Goal: Transaction & Acquisition: Purchase product/service

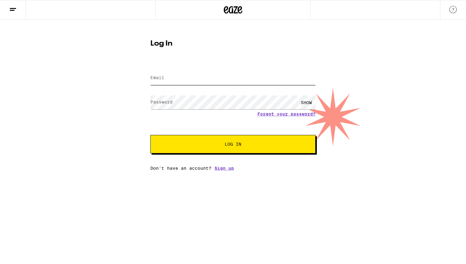
type input "[PERSON_NAME][EMAIL_ADDRESS][PERSON_NAME][DOMAIN_NAME]"
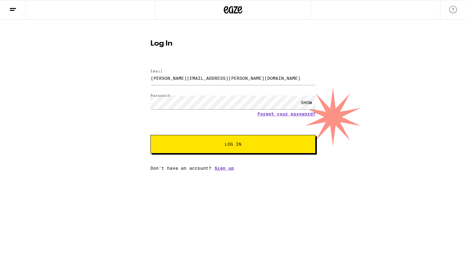
click at [240, 141] on button "Log In" at bounding box center [232, 144] width 165 height 18
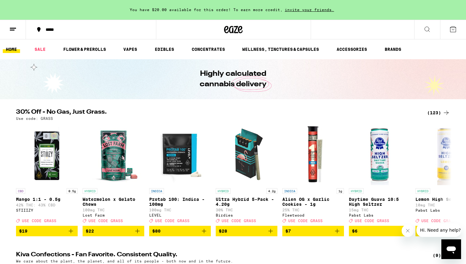
click at [431, 27] on button at bounding box center [427, 29] width 26 height 19
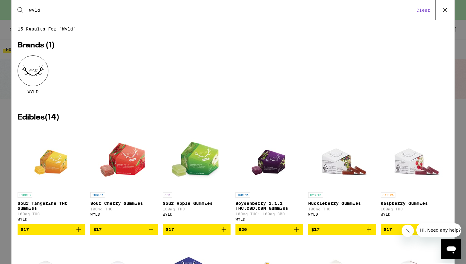
type input "wyld"
click at [282, 235] on button "$20" at bounding box center [269, 229] width 68 height 10
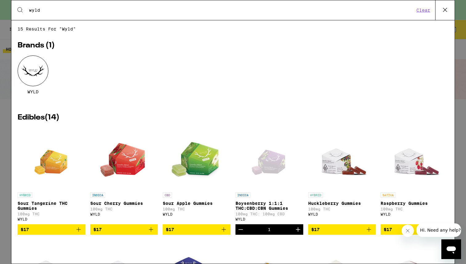
click at [297, 233] on icon "Increment" at bounding box center [297, 229] width 7 height 7
click at [298, 233] on icon "Increment" at bounding box center [297, 229] width 7 height 7
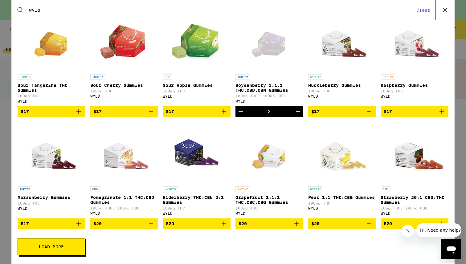
scroll to position [127, 0]
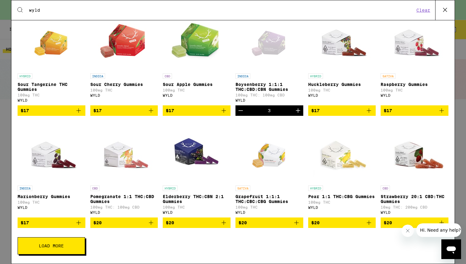
click at [448, 6] on icon at bounding box center [444, 9] width 9 height 9
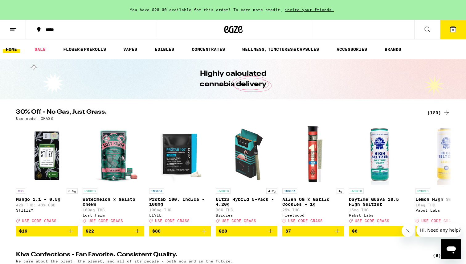
click at [454, 30] on icon at bounding box center [453, 29] width 6 height 6
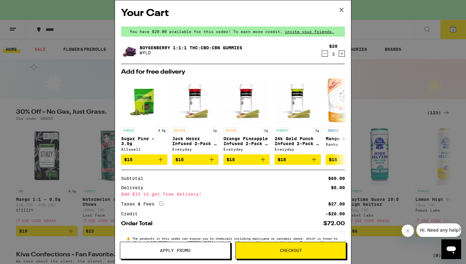
click at [341, 53] on icon "Increment" at bounding box center [342, 53] width 6 height 7
click at [313, 253] on button "Checkout" at bounding box center [290, 250] width 111 height 17
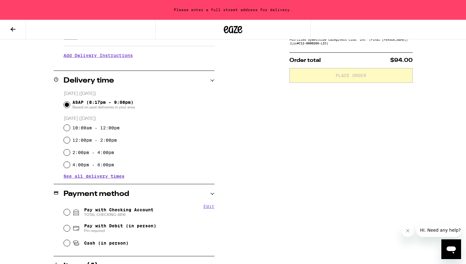
scroll to position [123, 0]
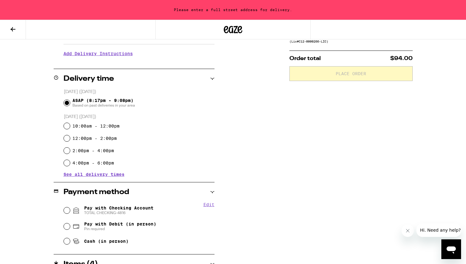
click at [137, 208] on span "Pay with Checking Account TOTAL CHECKING-4816" at bounding box center [118, 210] width 69 height 10
click at [70, 208] on input "Pay with Checking Account TOTAL CHECKING-4816" at bounding box center [67, 210] width 6 height 6
radio input "true"
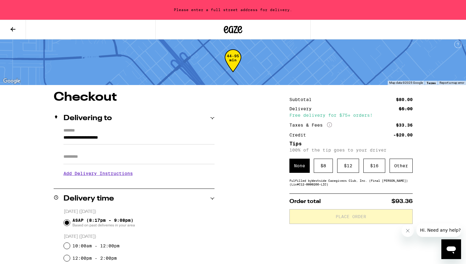
scroll to position [0, 0]
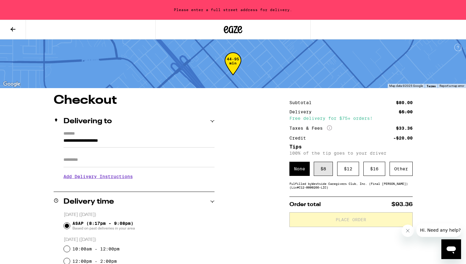
click at [322, 167] on div "$ 8" at bounding box center [322, 169] width 19 height 14
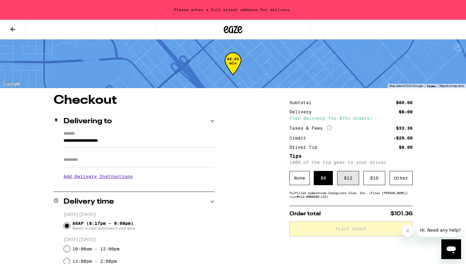
click at [345, 179] on div "$ 12" at bounding box center [348, 178] width 22 height 14
click at [266, 177] on div "**********" at bounding box center [232, 266] width 443 height 345
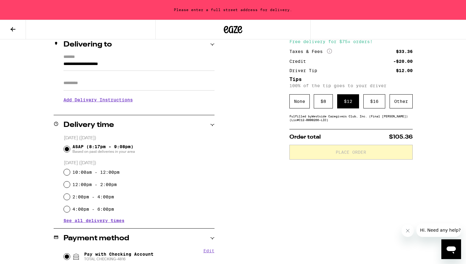
scroll to position [79, 0]
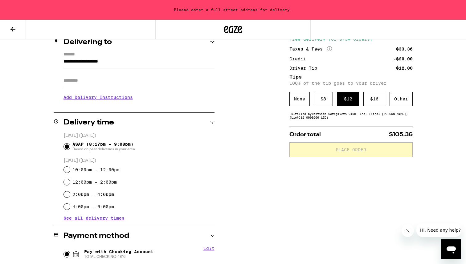
click at [154, 62] on input "**********" at bounding box center [138, 63] width 151 height 10
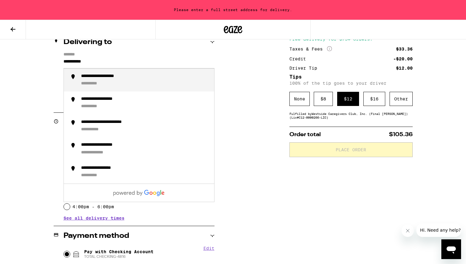
click at [138, 76] on div "**********" at bounding box center [110, 77] width 58 height 6
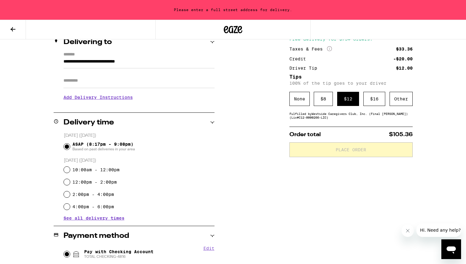
type input "**********"
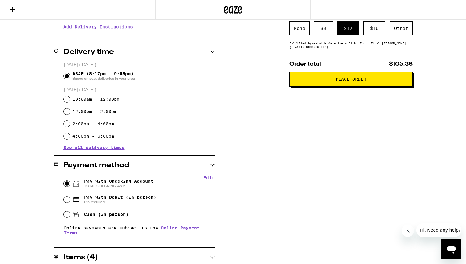
scroll to position [156, 0]
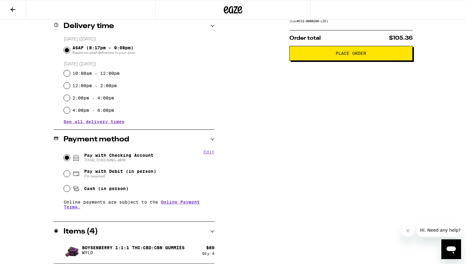
click at [344, 58] on button "Place Order" at bounding box center [350, 53] width 123 height 15
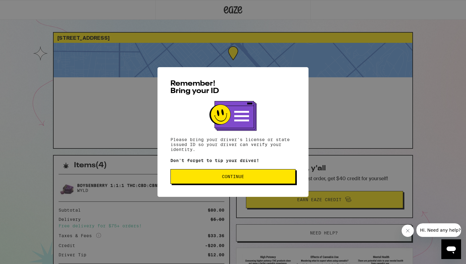
click at [276, 176] on span "Continue" at bounding box center [232, 176] width 115 height 4
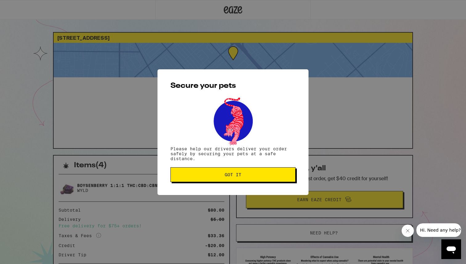
click at [276, 176] on span "Got it" at bounding box center [232, 174] width 115 height 4
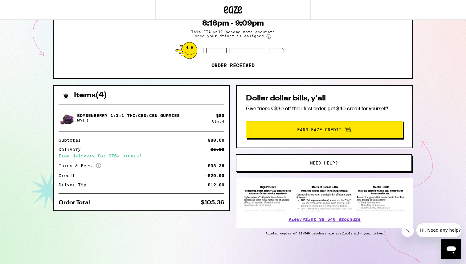
scroll to position [73, 0]
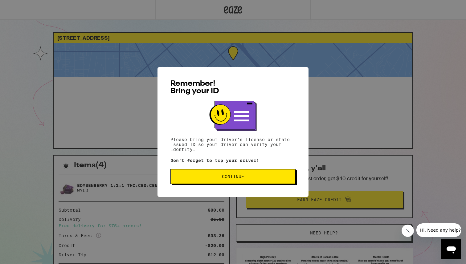
click at [248, 181] on button "Continue" at bounding box center [232, 176] width 125 height 15
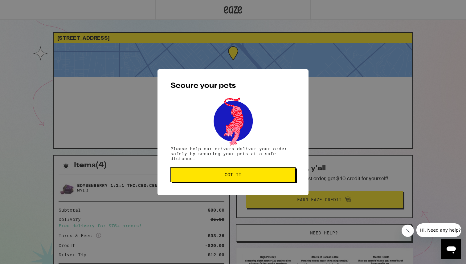
click at [250, 174] on span "Got it" at bounding box center [232, 174] width 115 height 4
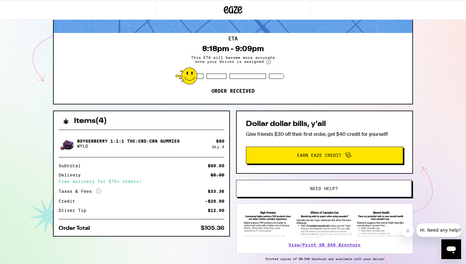
scroll to position [73, 0]
